Goal: Information Seeking & Learning: Learn about a topic

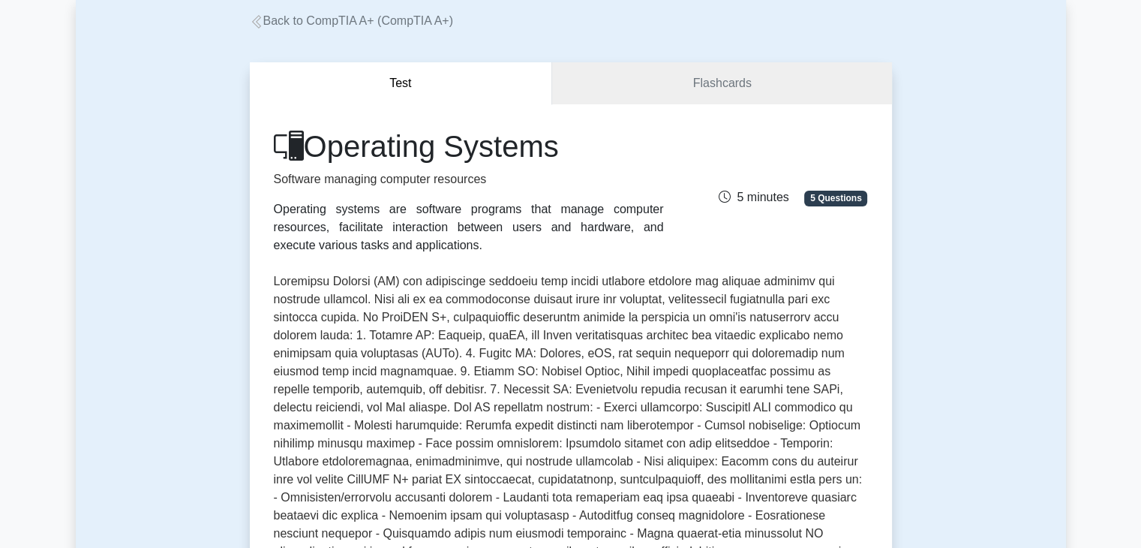
scroll to position [149, 0]
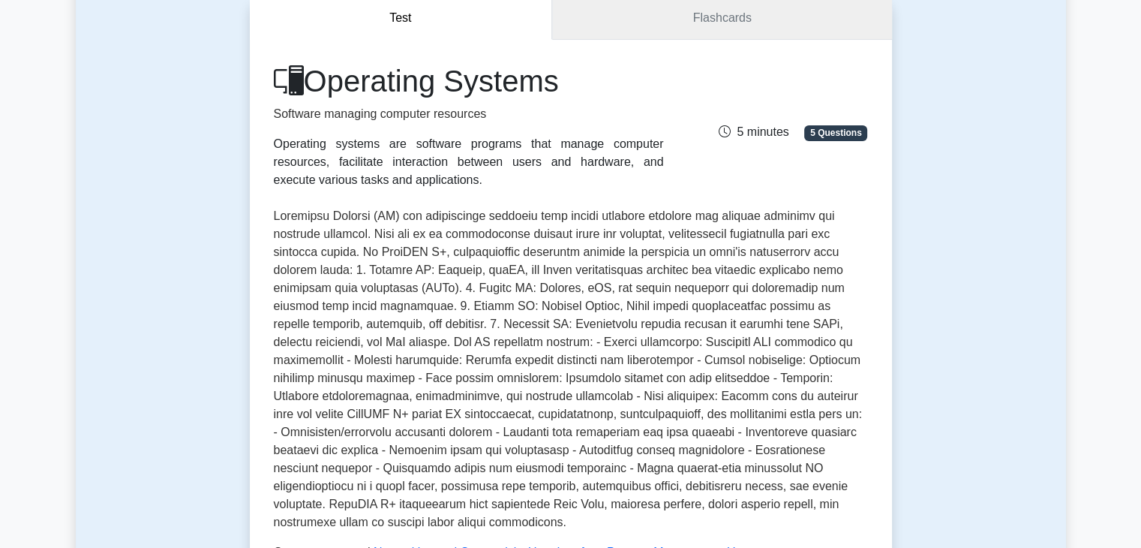
click at [670, 37] on link "Flashcards" at bounding box center [721, 18] width 339 height 43
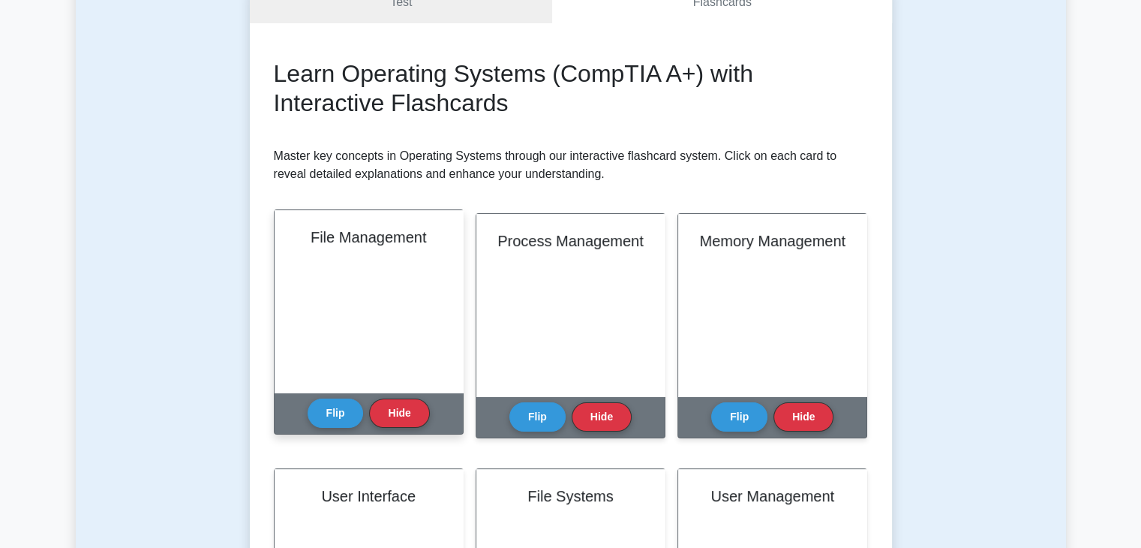
scroll to position [300, 0]
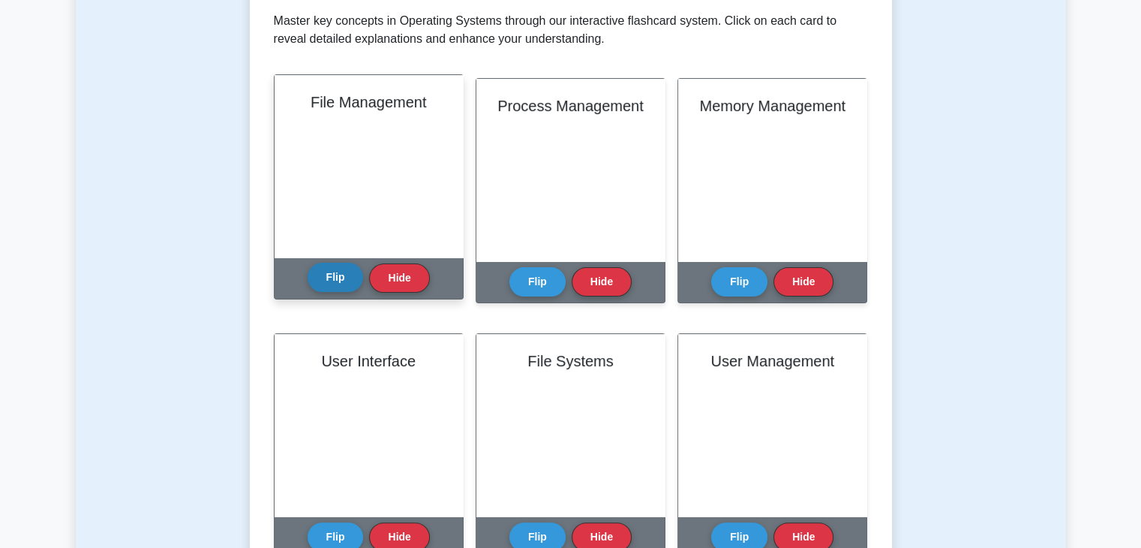
click at [347, 272] on button "Flip" at bounding box center [336, 277] width 56 height 29
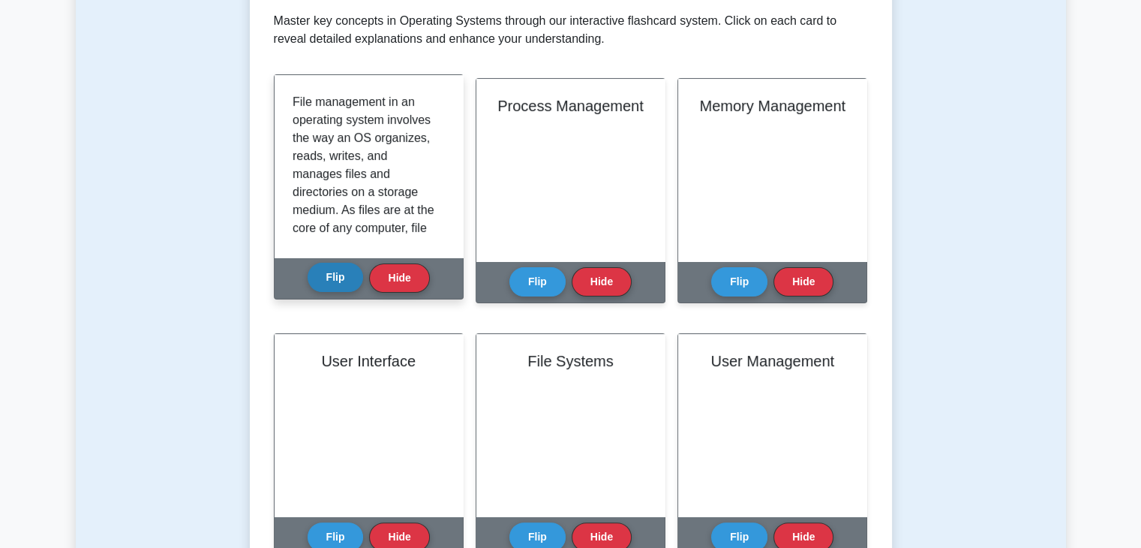
click at [347, 275] on button "Flip" at bounding box center [336, 277] width 56 height 29
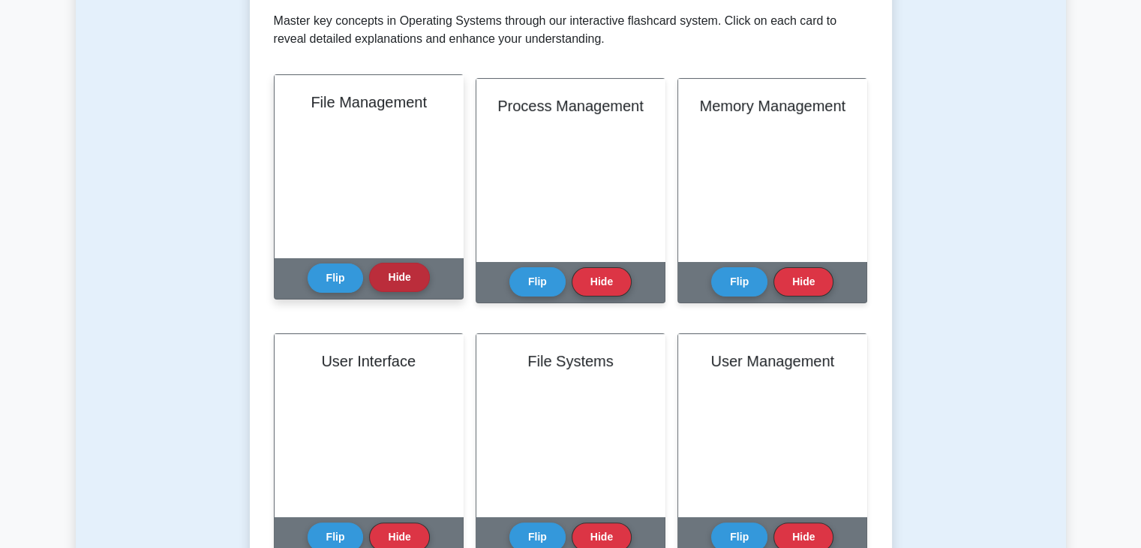
click at [381, 278] on button "Hide" at bounding box center [399, 277] width 60 height 29
click at [323, 282] on button "Flip" at bounding box center [336, 277] width 56 height 29
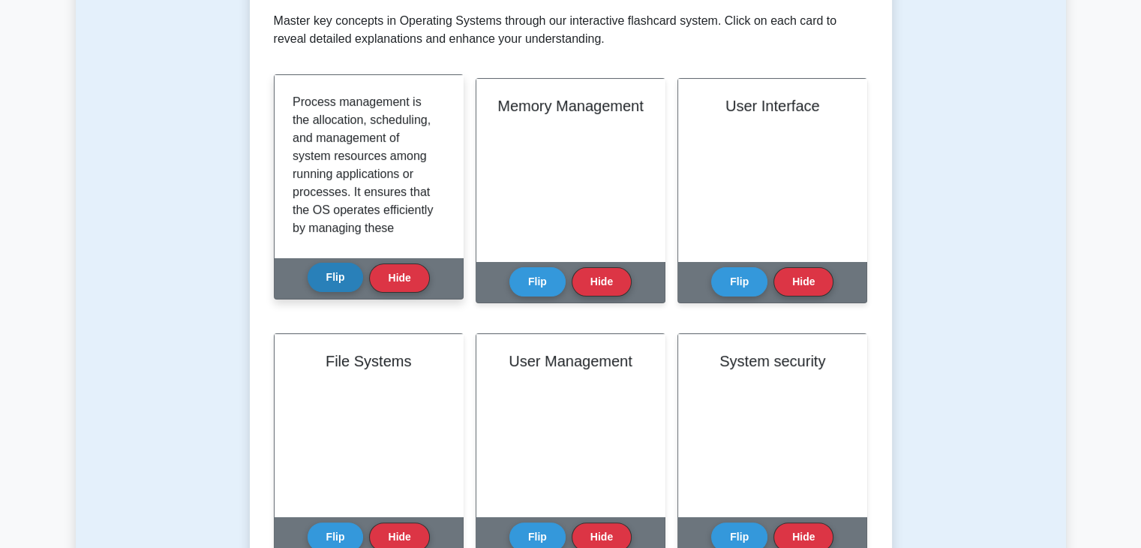
click at [326, 281] on button "Flip" at bounding box center [336, 277] width 56 height 29
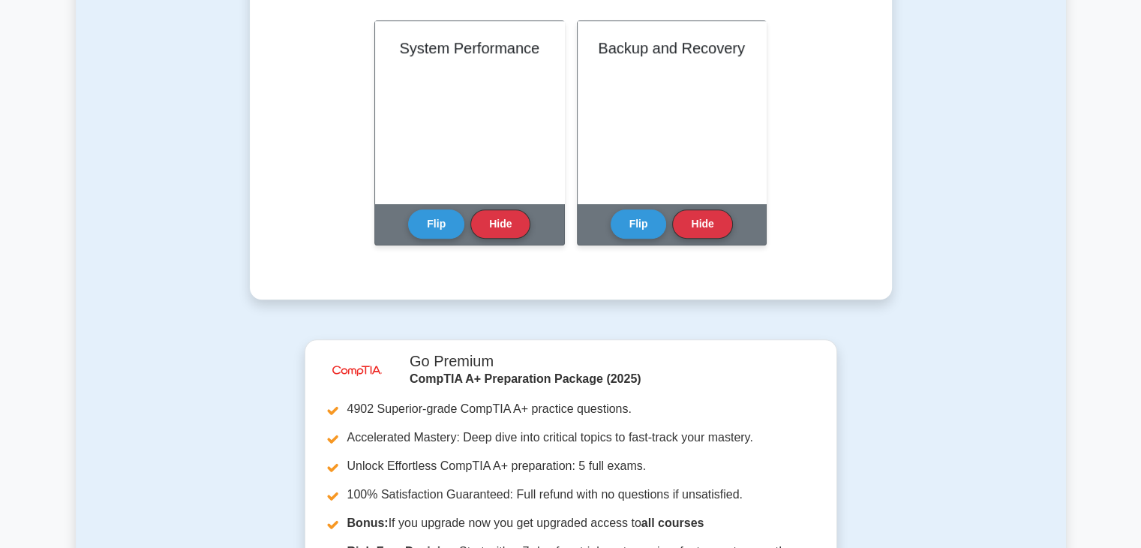
scroll to position [1126, 0]
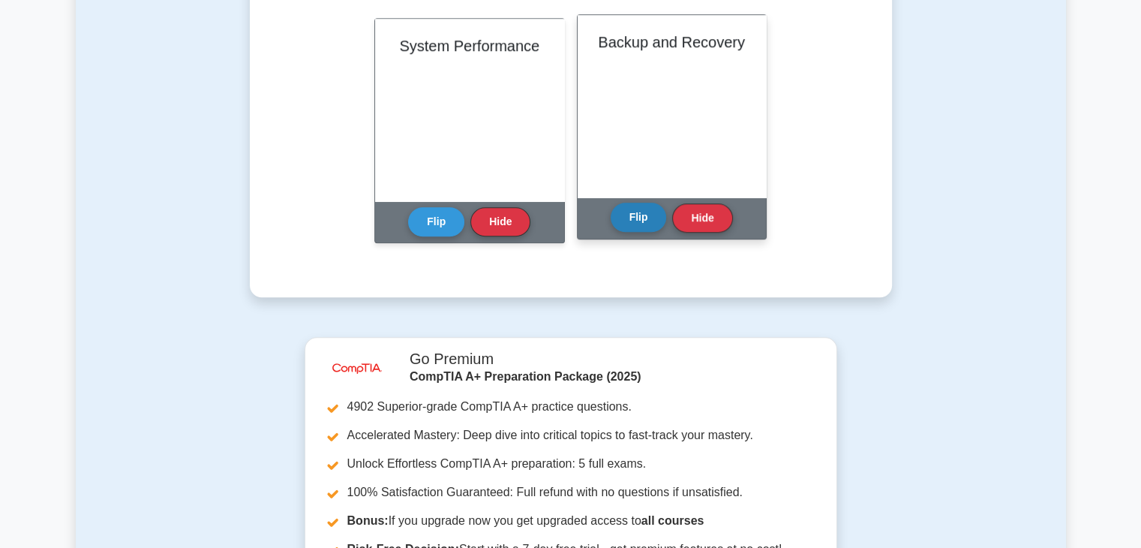
click at [630, 222] on button "Flip" at bounding box center [639, 217] width 56 height 29
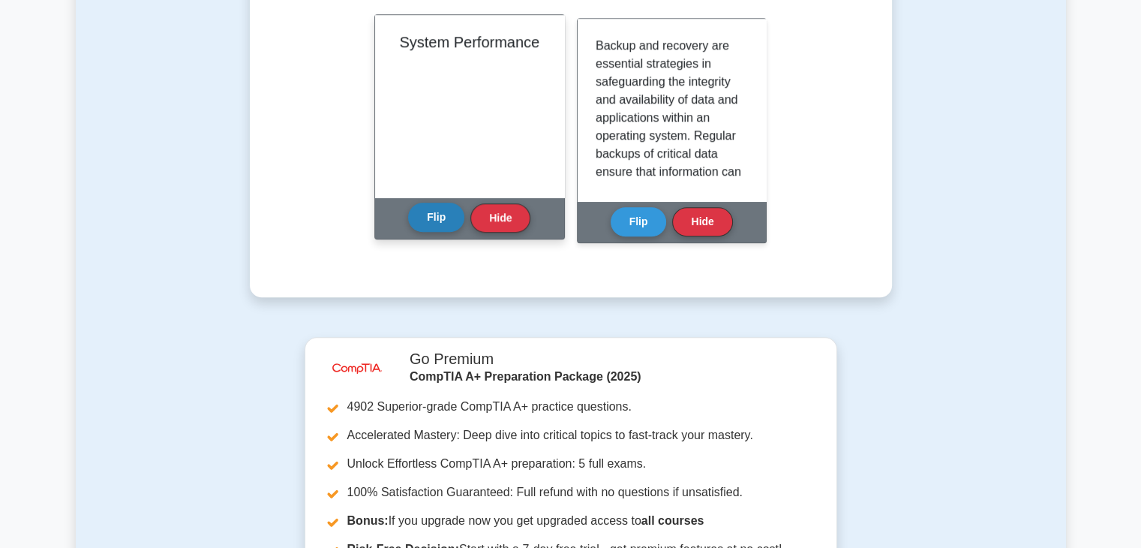
click at [424, 221] on button "Flip" at bounding box center [436, 217] width 56 height 29
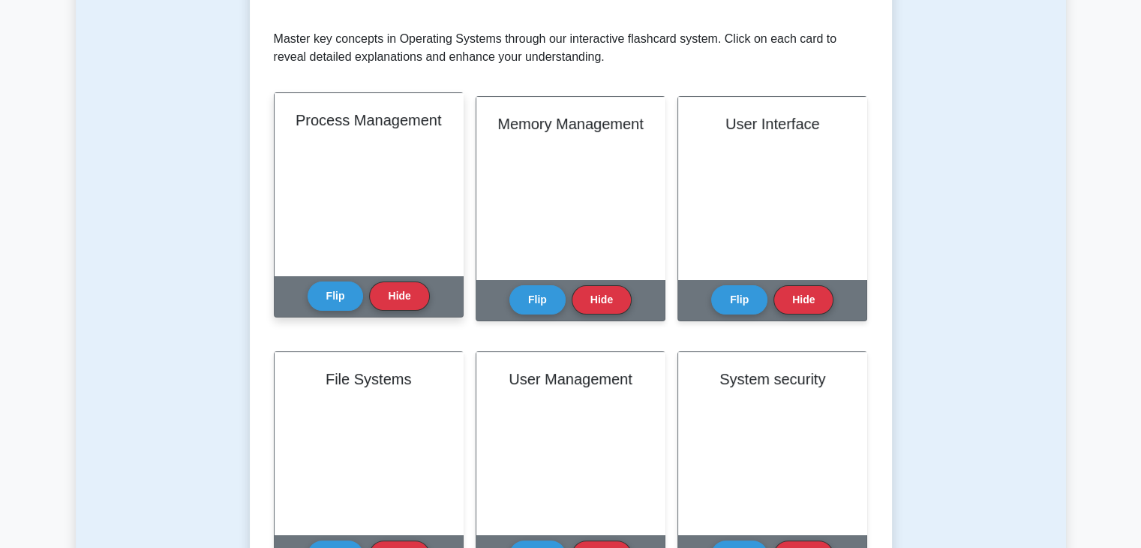
scroll to position [300, 0]
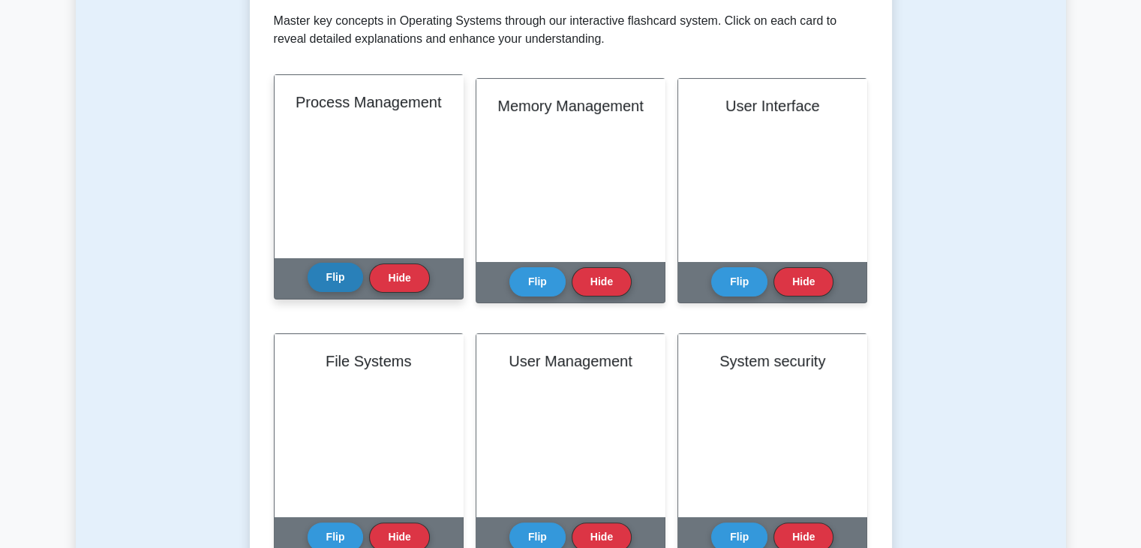
click at [335, 280] on button "Flip" at bounding box center [336, 277] width 56 height 29
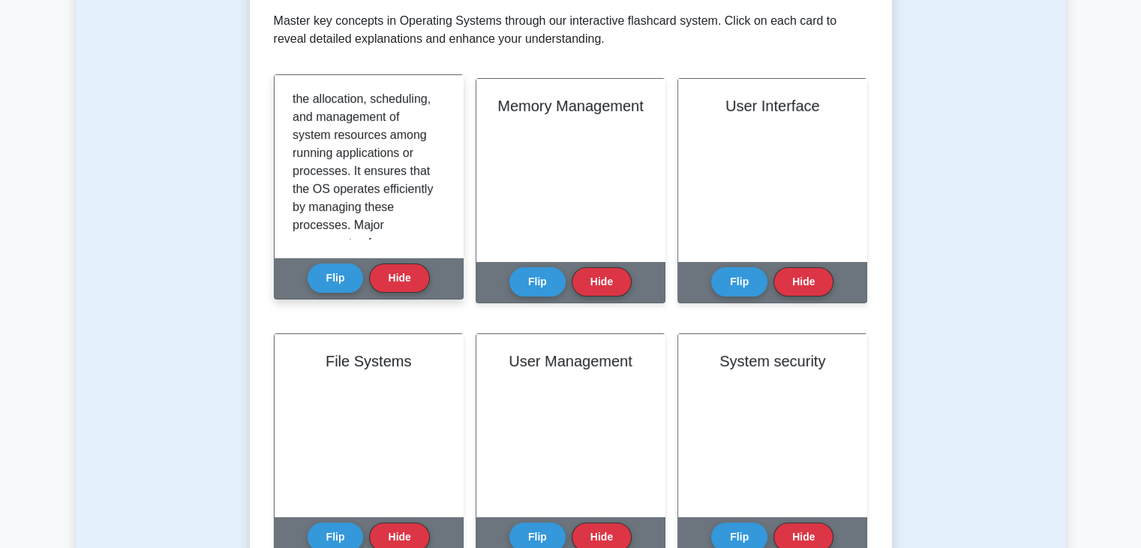
scroll to position [0, 0]
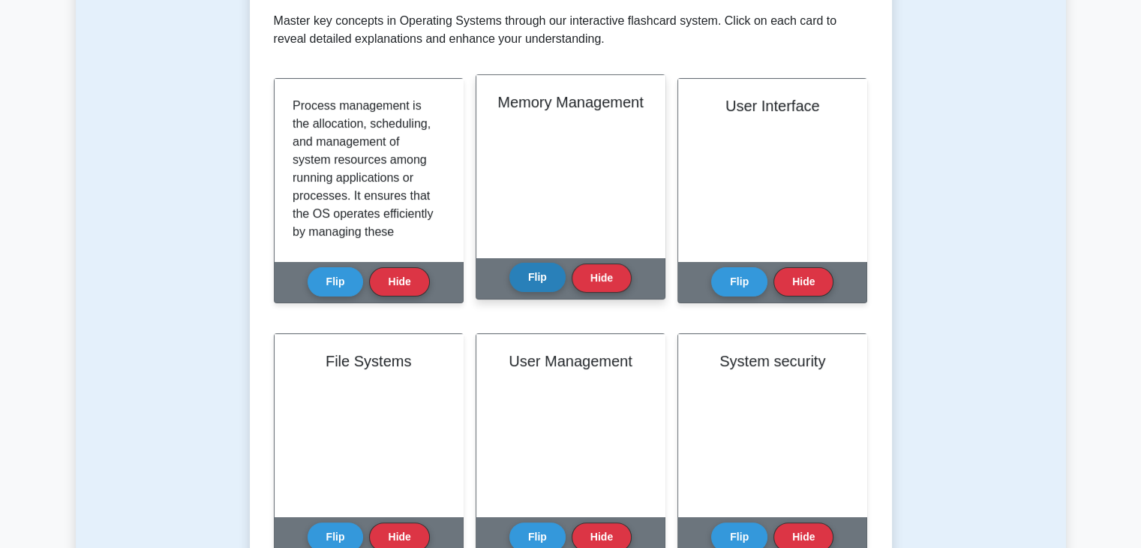
click at [546, 284] on button "Flip" at bounding box center [538, 277] width 56 height 29
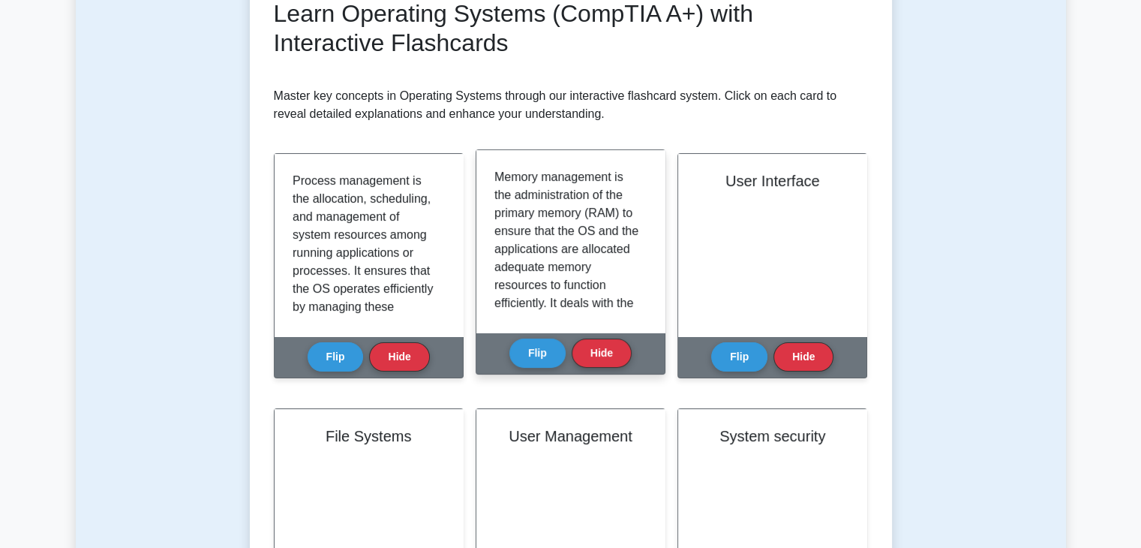
scroll to position [150, 0]
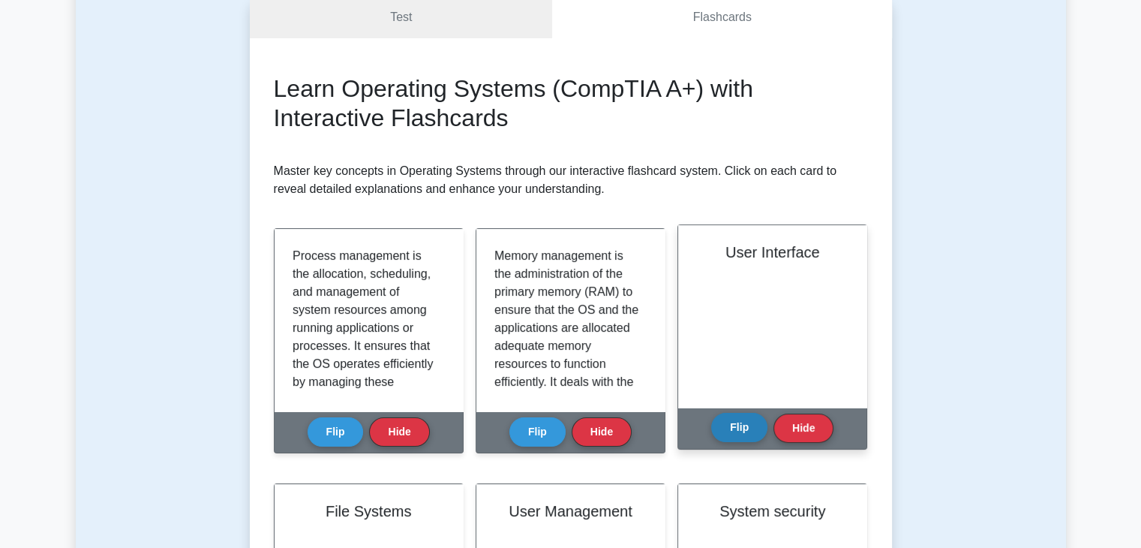
click at [738, 427] on button "Flip" at bounding box center [739, 427] width 56 height 29
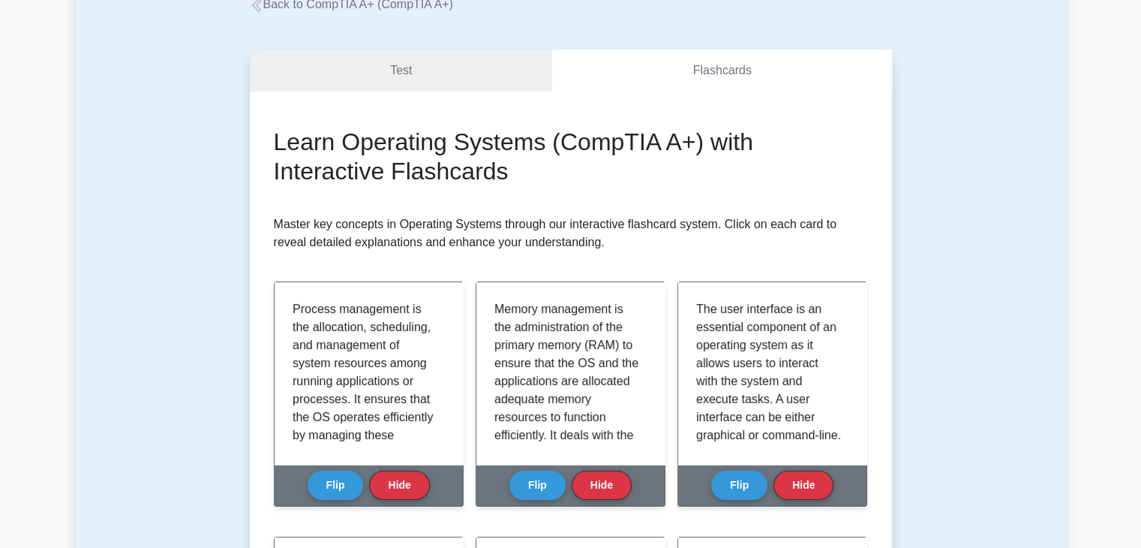
scroll to position [75, 0]
